Goal: Transaction & Acquisition: Download file/media

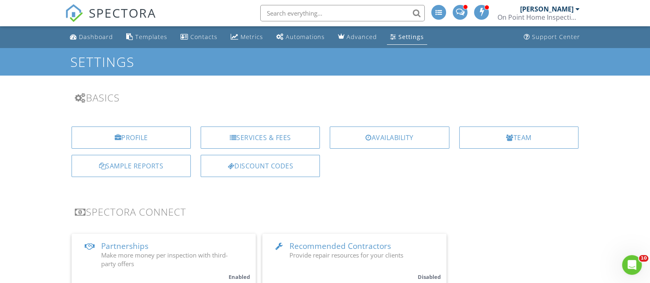
click at [575, 9] on div at bounding box center [577, 9] width 4 height 7
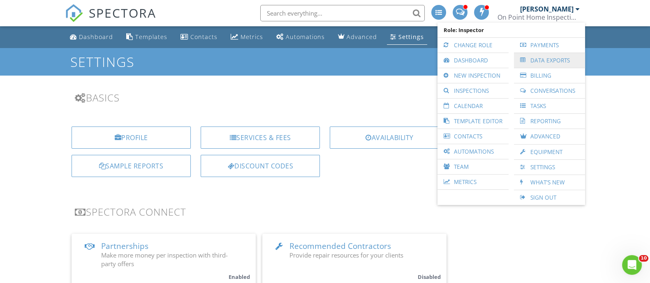
click at [546, 56] on link "Data Exports" at bounding box center [549, 60] width 63 height 15
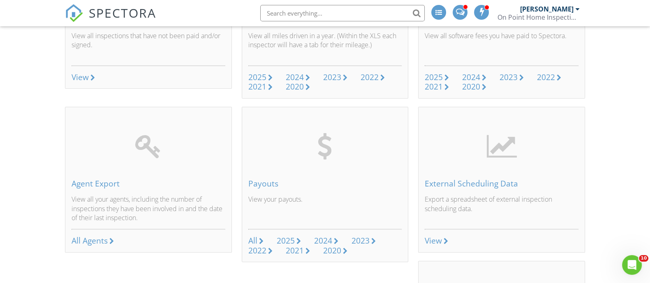
scroll to position [359, 0]
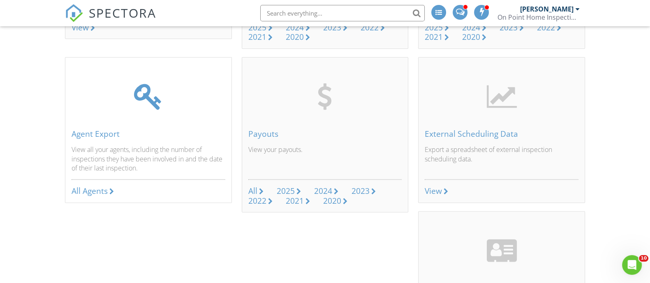
click at [97, 186] on div "All Agents" at bounding box center [89, 190] width 36 height 11
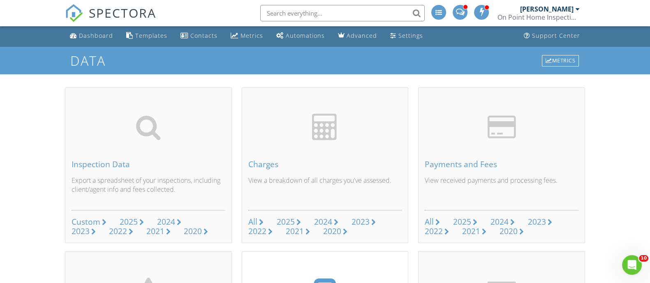
scroll to position [0, 0]
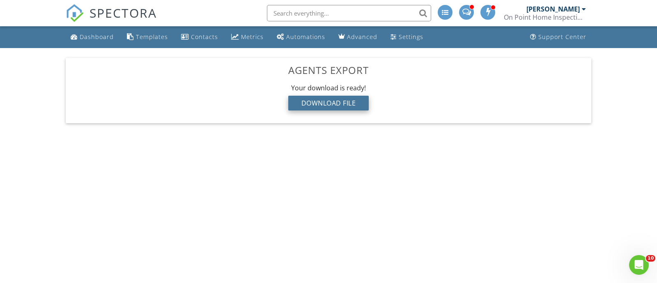
click at [341, 100] on div "Download File" at bounding box center [328, 103] width 81 height 15
click at [339, 147] on body "SPECTORA Robert Rainone On Point Home Inspections LLC Role: Inspector Change Ro…" at bounding box center [328, 138] width 657 height 277
click at [211, 28] on li "Contacts" at bounding box center [199, 37] width 47 height 22
click at [207, 34] on div "Contacts" at bounding box center [204, 37] width 27 height 8
click at [349, 105] on div "Download File" at bounding box center [328, 103] width 81 height 15
